Goal: Task Accomplishment & Management: Manage account settings

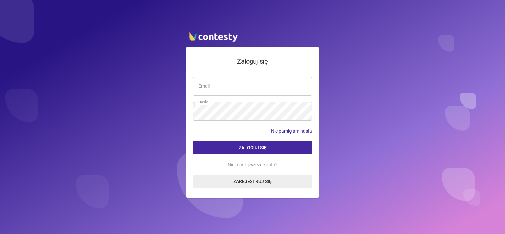
type input "**********"
click at [242, 144] on button "Zaloguj się" at bounding box center [252, 147] width 119 height 13
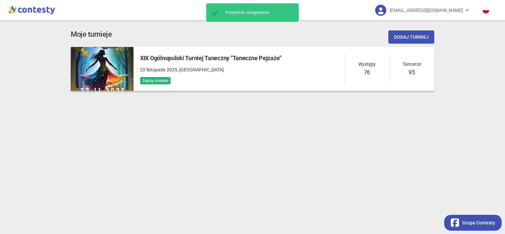
click at [259, 80] on div "Zapisy otwarte" at bounding box center [211, 81] width 142 height 8
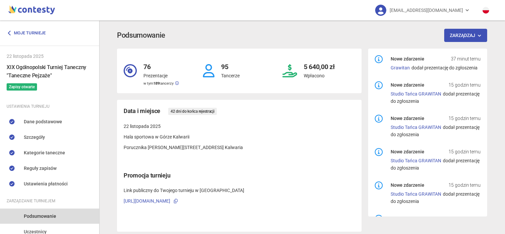
scroll to position [4, 0]
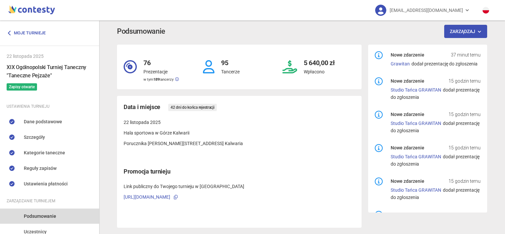
click at [99, 171] on div "Podsumowanie Zarządzaj 76 Prezentacje w tym 189 tancerzy 95 Tancerze 5 640,00 z…" at bounding box center [302, 126] width 406 height 218
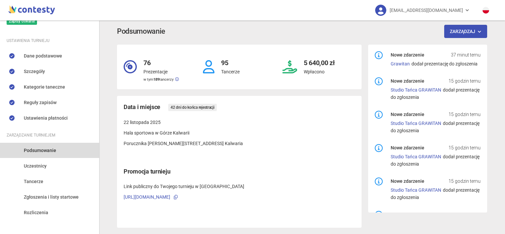
scroll to position [71, 0]
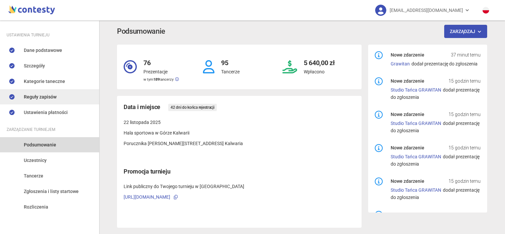
click at [57, 94] on link "Reguły zapisów" at bounding box center [49, 96] width 99 height 15
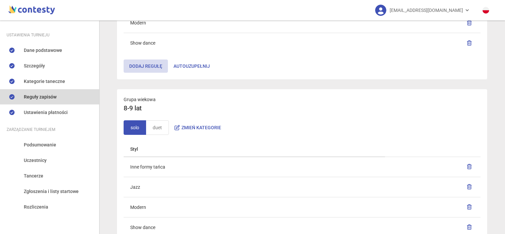
scroll to position [309, 0]
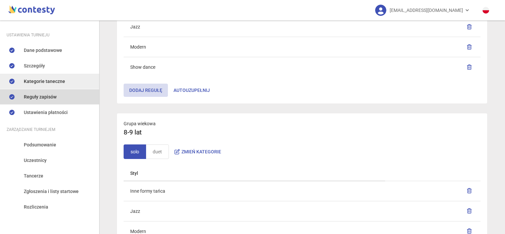
click at [52, 80] on span "Kategorie taneczne" at bounding box center [44, 81] width 41 height 7
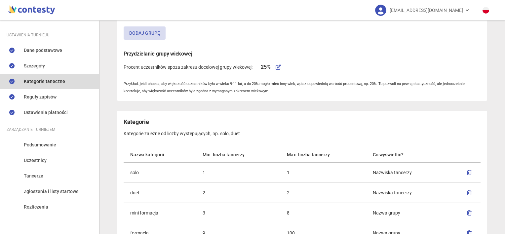
scroll to position [262, 0]
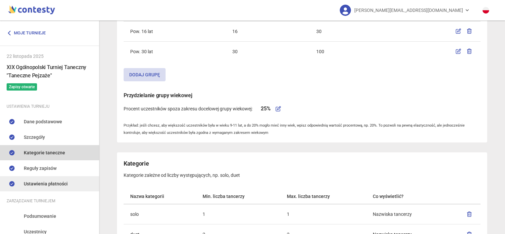
scroll to position [71, 0]
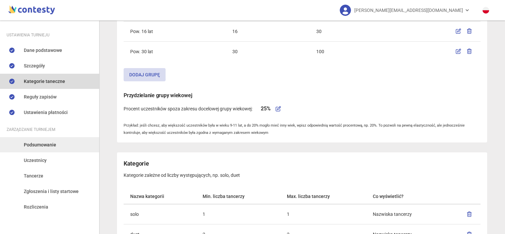
click at [36, 143] on span "Podsumowanie" at bounding box center [40, 144] width 32 height 7
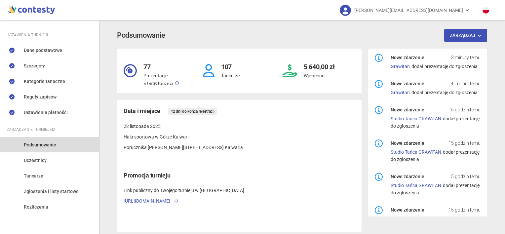
scroll to position [1, 0]
click at [399, 65] on link "Grawitan" at bounding box center [400, 66] width 19 height 5
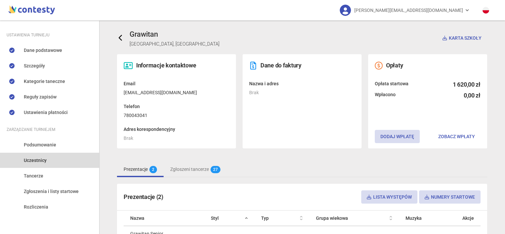
click at [118, 39] on icon at bounding box center [120, 38] width 7 height 7
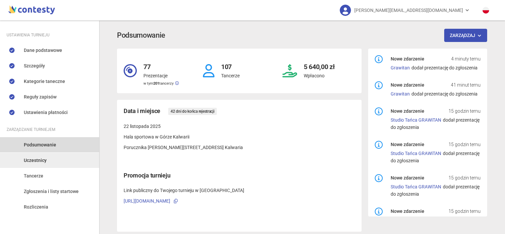
click at [43, 160] on span "Uczestnicy" at bounding box center [35, 160] width 23 height 7
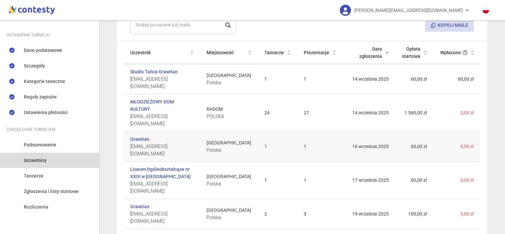
scroll to position [278, 0]
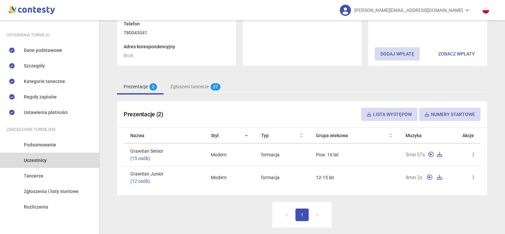
scroll to position [53, 0]
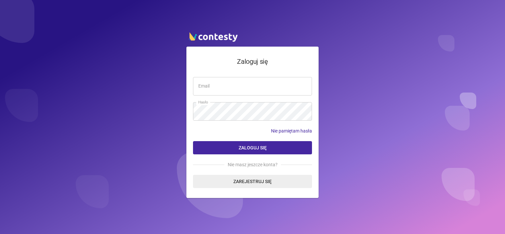
type input "**********"
click at [249, 143] on button "Zaloguj się" at bounding box center [252, 147] width 119 height 13
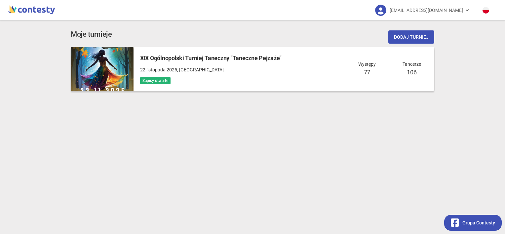
click at [256, 71] on p "[DATE] , [GEOGRAPHIC_DATA]" at bounding box center [211, 69] width 142 height 7
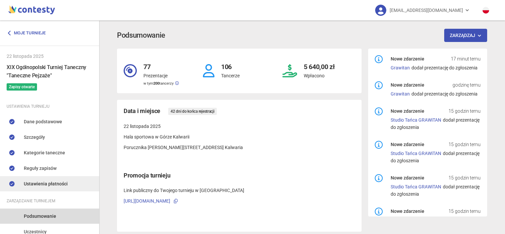
scroll to position [71, 0]
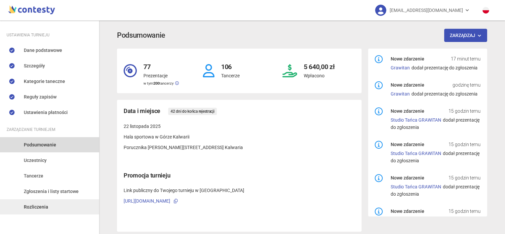
click at [46, 206] on span "Rozliczenia" at bounding box center [36, 206] width 24 height 7
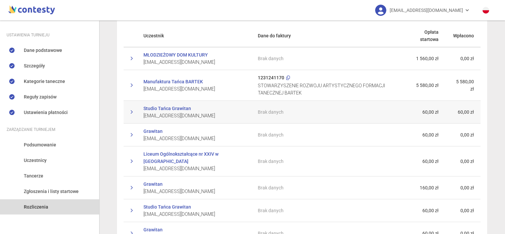
scroll to position [30, 0]
click at [285, 111] on div "Brak danych" at bounding box center [327, 111] width 138 height 7
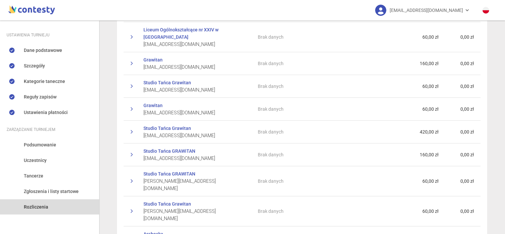
scroll to position [252, 0]
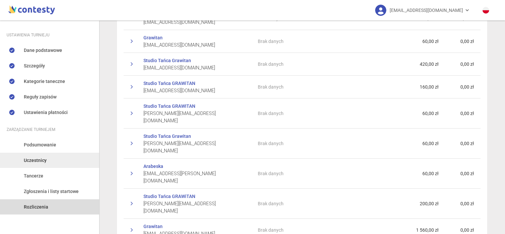
click at [37, 158] on span "Uczestnicy" at bounding box center [35, 160] width 23 height 7
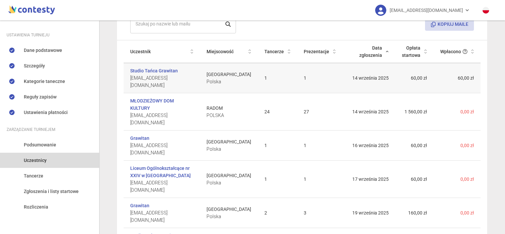
scroll to position [80, 0]
click at [213, 81] on td "Lublin [GEOGRAPHIC_DATA]" at bounding box center [229, 79] width 58 height 30
click at [169, 73] on link "Studio Tańca Grawitan" at bounding box center [154, 71] width 48 height 7
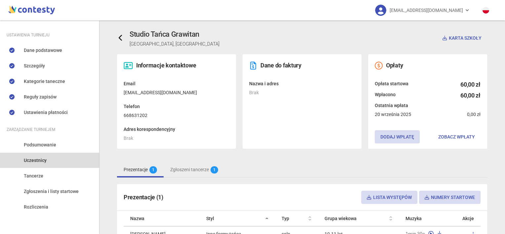
click at [117, 36] on icon at bounding box center [120, 38] width 7 height 7
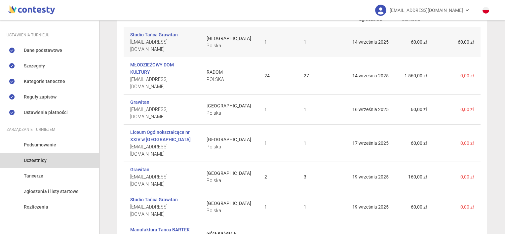
scroll to position [118, 0]
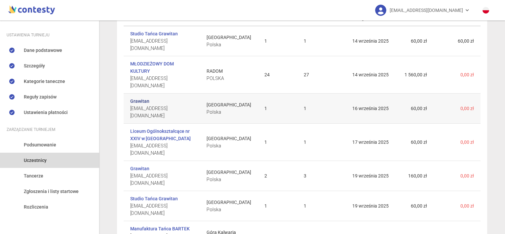
click at [142, 98] on link "Grawitan" at bounding box center [139, 101] width 19 height 7
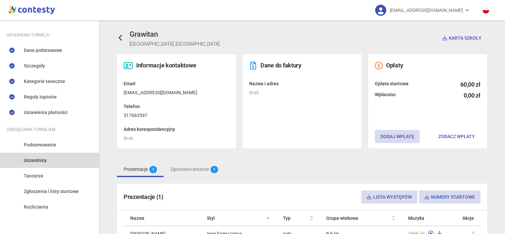
scroll to position [59, 0]
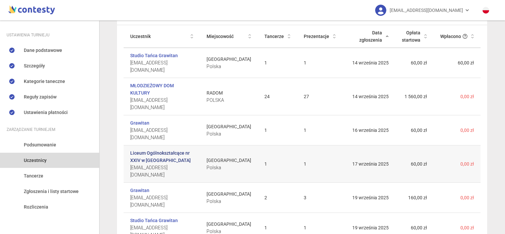
scroll to position [99, 0]
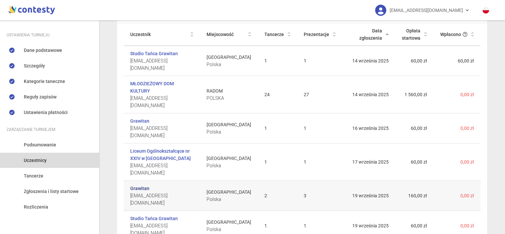
click at [140, 185] on link "Grawitan" at bounding box center [139, 188] width 19 height 7
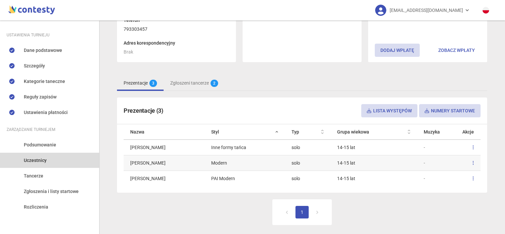
scroll to position [86, 0]
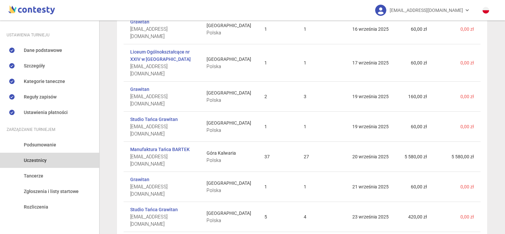
scroll to position [149, 0]
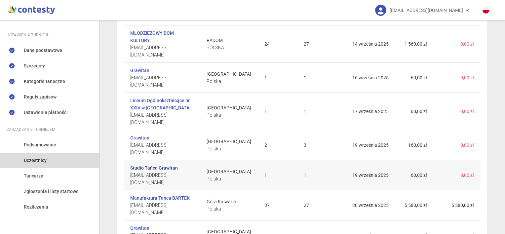
click at [150, 164] on link "Studio Tańca Grawitan" at bounding box center [154, 167] width 48 height 7
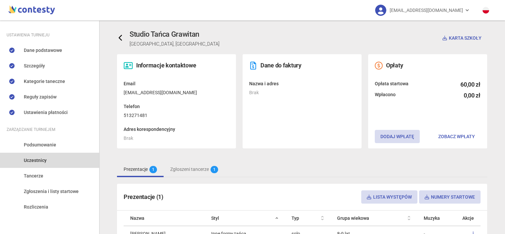
click at [123, 41] on link at bounding box center [123, 37] width 13 height 13
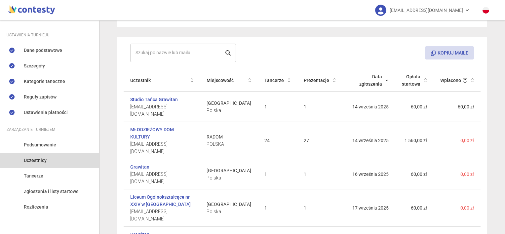
scroll to position [52, 0]
click at [37, 211] on link "Rozliczenia" at bounding box center [49, 206] width 99 height 15
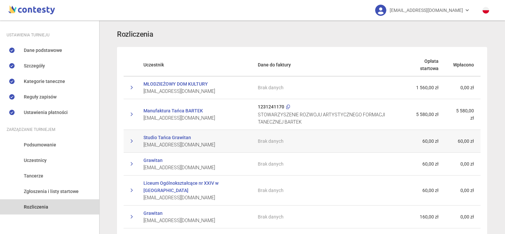
click at [427, 139] on td "60,00 zł" at bounding box center [424, 141] width 43 height 23
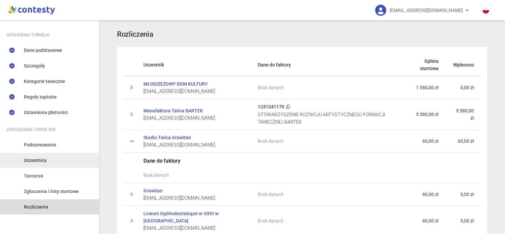
click at [50, 161] on link "Uczestnicy" at bounding box center [49, 160] width 99 height 15
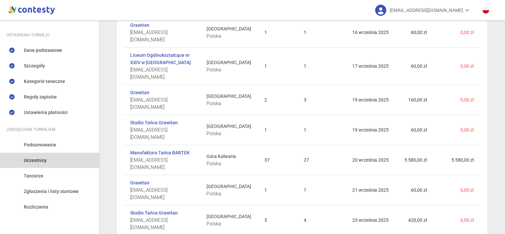
scroll to position [195, 0]
click at [417, 175] on td "60,00 zł" at bounding box center [415, 190] width 38 height 30
click at [158, 179] on div "Grawitan [EMAIL_ADDRESS][DOMAIN_NAME]" at bounding box center [161, 190] width 63 height 22
click at [146, 179] on div "Grawitan [EMAIL_ADDRESS][DOMAIN_NAME]" at bounding box center [161, 190] width 63 height 22
click at [142, 179] on link "Grawitan" at bounding box center [139, 182] width 19 height 7
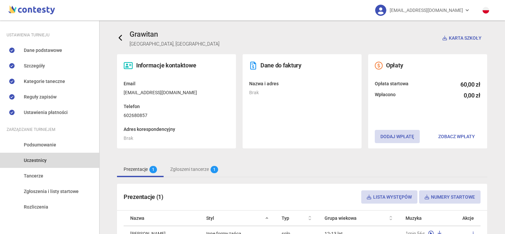
click at [119, 38] on icon at bounding box center [120, 38] width 7 height 7
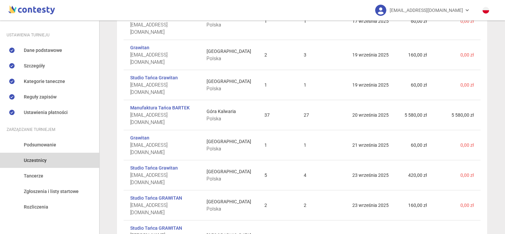
scroll to position [278, 0]
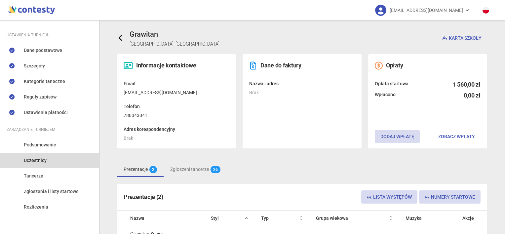
click at [117, 37] on icon at bounding box center [120, 38] width 7 height 7
